Goal: Task Accomplishment & Management: Manage account settings

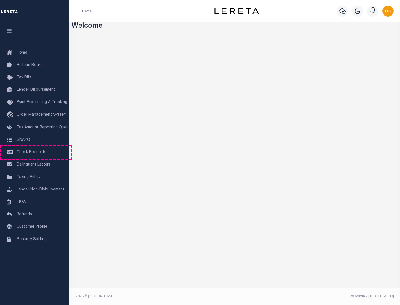
click at [35, 152] on span "Check Requests" at bounding box center [32, 152] width 30 height 4
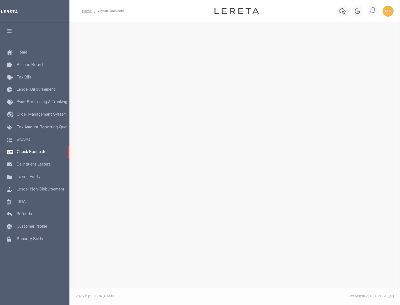
select select "50"
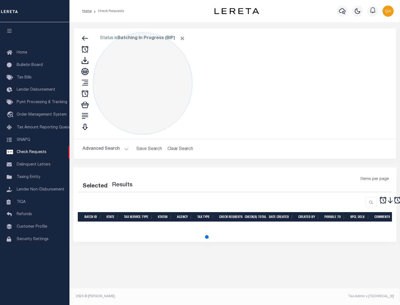
select select "50"
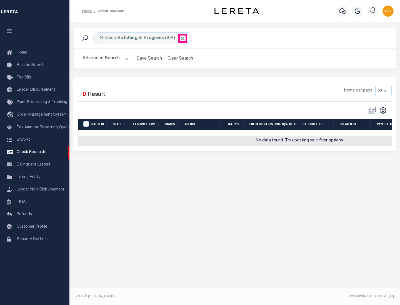
click at [182, 38] on span "Click to Remove" at bounding box center [182, 39] width 6 height 6
